Goal: Task Accomplishment & Management: Manage account settings

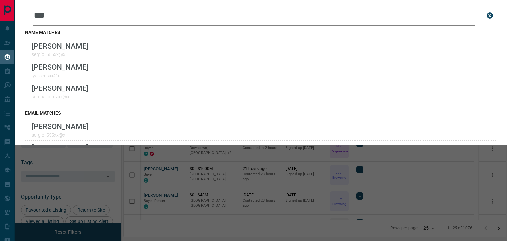
scroll to position [177, 378]
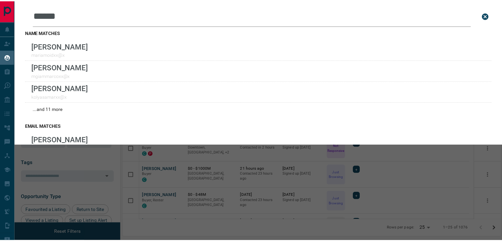
scroll to position [177, 378]
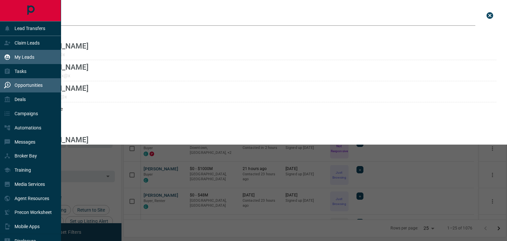
click at [26, 88] on p "Opportunities" at bounding box center [29, 85] width 28 height 5
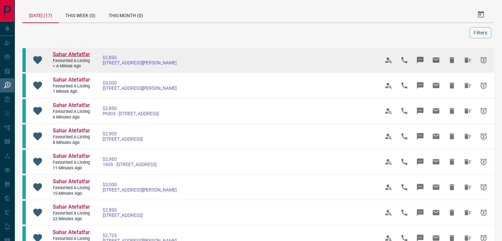
click at [75, 55] on span "Sahar Atefatfar" at bounding box center [71, 54] width 37 height 6
click at [465, 59] on icon "Hide All from Sahar Atefatfar" at bounding box center [468, 60] width 8 height 8
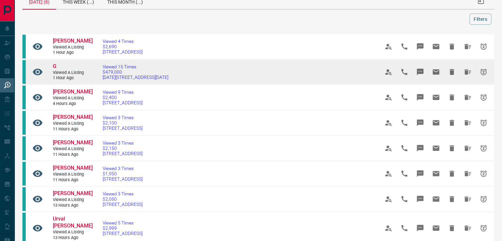
scroll to position [33, 0]
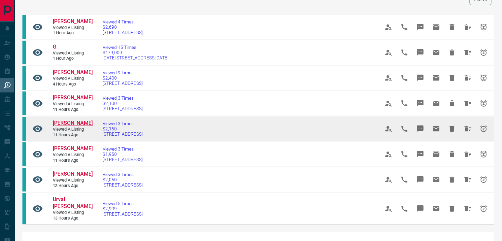
click at [63, 126] on span "Vivienne McCarley" at bounding box center [73, 123] width 40 height 6
